Goal: Information Seeking & Learning: Check status

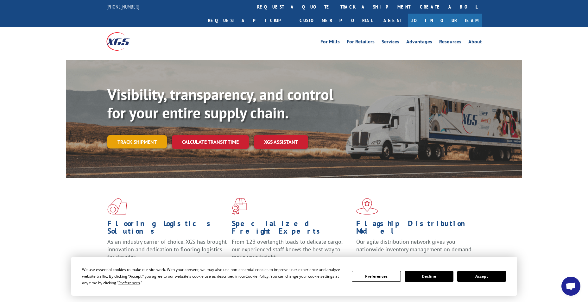
click at [118, 135] on link "Track shipment" at bounding box center [136, 141] width 59 height 13
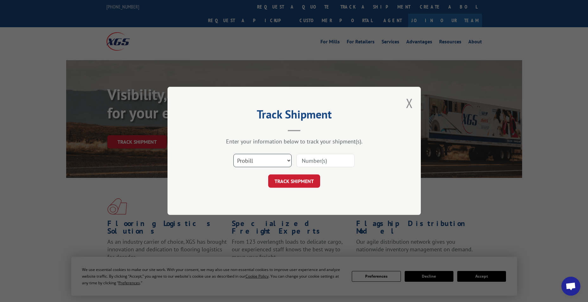
click at [241, 160] on select "Select category... Probill BOL PO" at bounding box center [262, 160] width 58 height 13
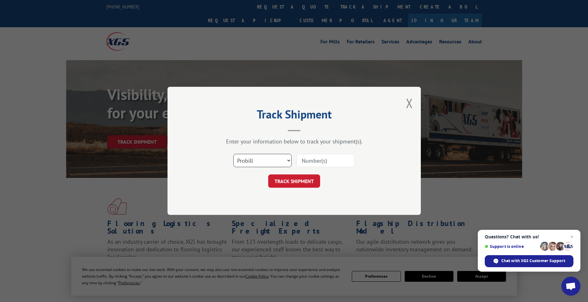
select select "bol"
click at [233, 154] on select "Select category... Probill BOL PO" at bounding box center [262, 160] width 58 height 13
click at [324, 162] on input at bounding box center [325, 160] width 58 height 13
paste input "6026942"
type input "6026942"
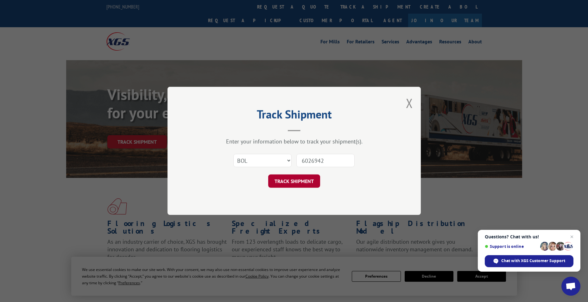
click at [307, 185] on button "TRACK SHIPMENT" at bounding box center [294, 181] width 52 height 13
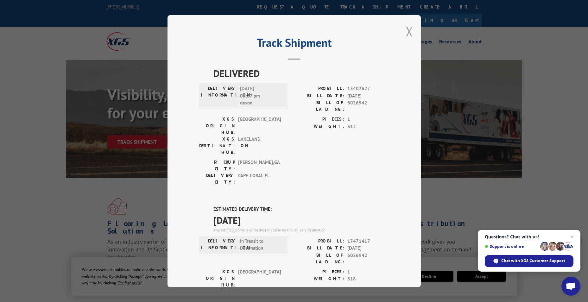
click at [406, 34] on button "Close modal" at bounding box center [409, 31] width 7 height 17
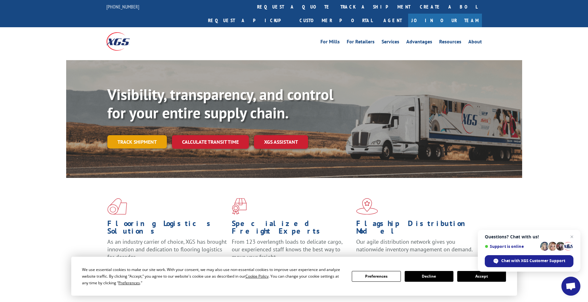
click at [130, 135] on link "Track shipment" at bounding box center [136, 141] width 59 height 13
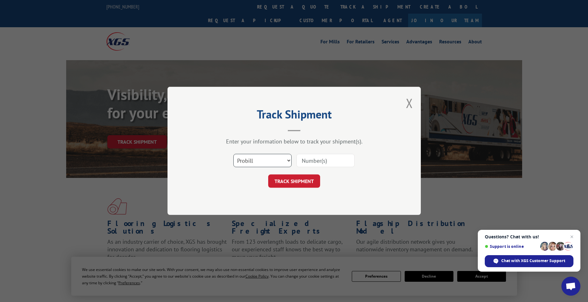
drag, startPoint x: 257, startPoint y: 162, endPoint x: 258, endPoint y: 165, distance: 4.0
click at [258, 162] on select "Select category... Probill BOL PO" at bounding box center [262, 160] width 58 height 13
select select "bol"
click at [233, 154] on select "Select category... Probill BOL PO" at bounding box center [262, 160] width 58 height 13
click at [312, 162] on input at bounding box center [325, 160] width 58 height 13
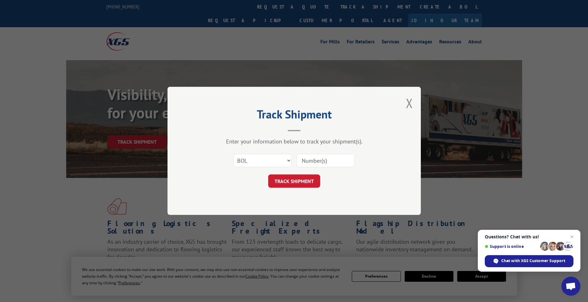
paste input "6045770"
type input "6045770"
click at [307, 184] on button "TRACK SHIPMENT" at bounding box center [294, 181] width 52 height 13
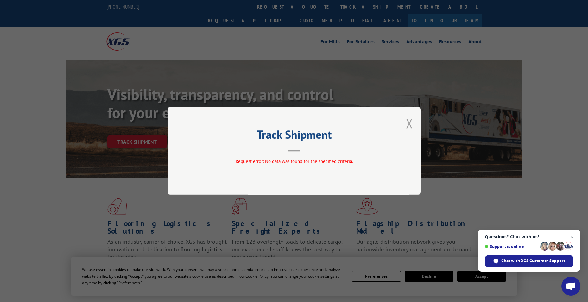
click at [411, 126] on button "Close modal" at bounding box center [409, 123] width 7 height 17
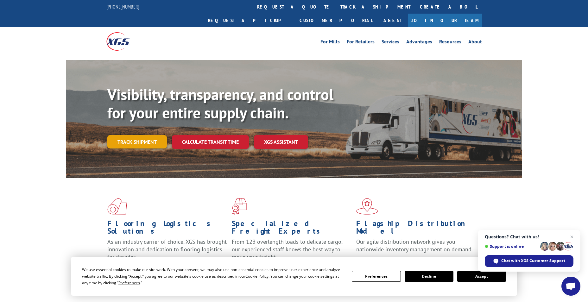
click at [127, 135] on link "Track shipment" at bounding box center [136, 141] width 59 height 13
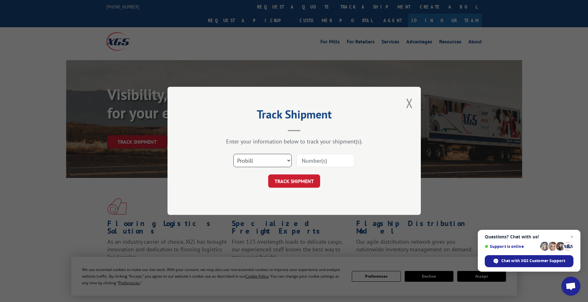
drag, startPoint x: 257, startPoint y: 159, endPoint x: 260, endPoint y: 168, distance: 9.7
click at [258, 160] on select "Select category... Probill BOL PO" at bounding box center [262, 160] width 58 height 13
select select "bol"
click at [233, 154] on select "Select category... Probill BOL PO" at bounding box center [262, 160] width 58 height 13
drag, startPoint x: 304, startPoint y: 166, endPoint x: 306, endPoint y: 162, distance: 5.0
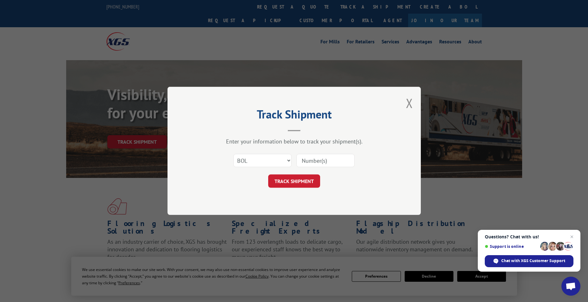
click at [306, 163] on input at bounding box center [325, 160] width 58 height 13
paste input "6045770"
click at [300, 161] on input "6045770" at bounding box center [325, 160] width 58 height 13
type input "6045770"
click at [295, 178] on button "TRACK SHIPMENT" at bounding box center [294, 181] width 52 height 13
